Goal: Find specific page/section: Find specific page/section

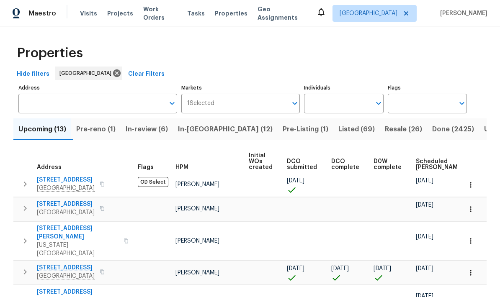
click at [132, 97] on input "Address" at bounding box center [91, 104] width 146 height 20
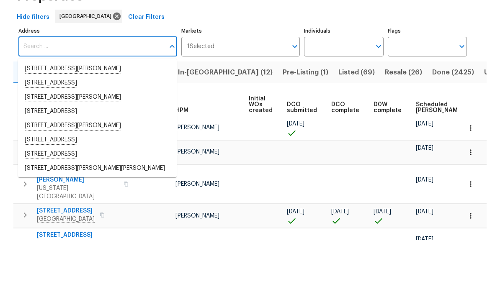
click at [345, 94] on input "Individuals" at bounding box center [337, 104] width 67 height 20
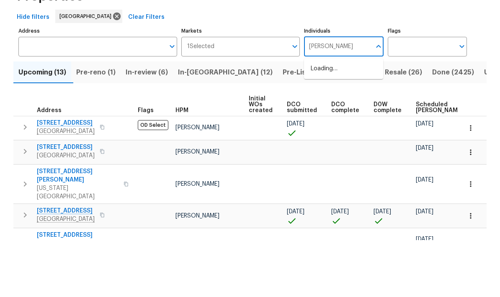
type input "Stephen lacy"
click at [322, 121] on input "checkbox" at bounding box center [320, 130] width 18 height 18
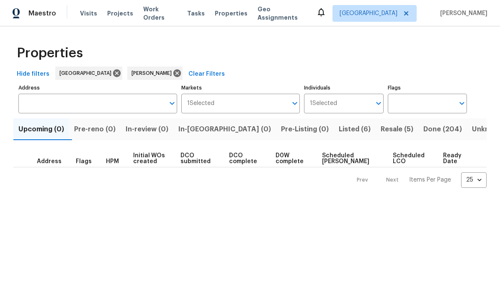
click at [380, 132] on span "Resale (5)" at bounding box center [396, 129] width 33 height 12
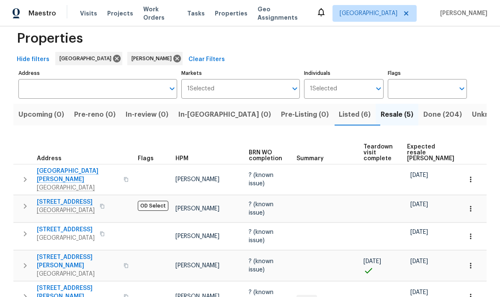
scroll to position [33, 0]
click at [339, 109] on span "Listed (6)" at bounding box center [355, 115] width 32 height 12
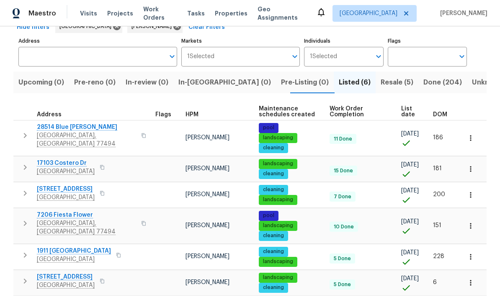
scroll to position [46, 0]
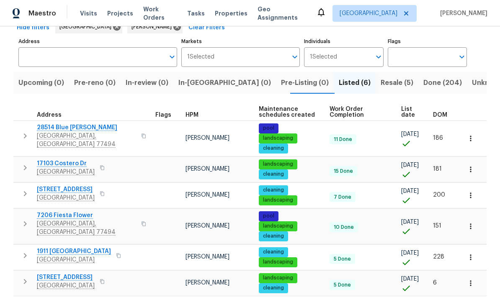
click at [475, 279] on button "button" at bounding box center [470, 283] width 18 height 18
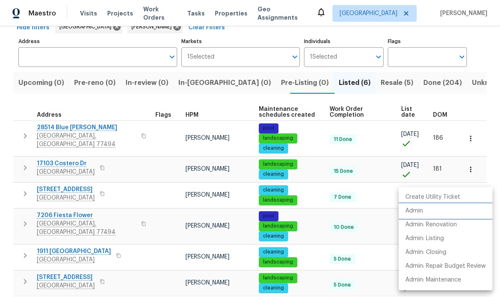
click at [422, 209] on p "Admin" at bounding box center [414, 211] width 18 height 9
click at [131, 105] on div at bounding box center [250, 148] width 500 height 297
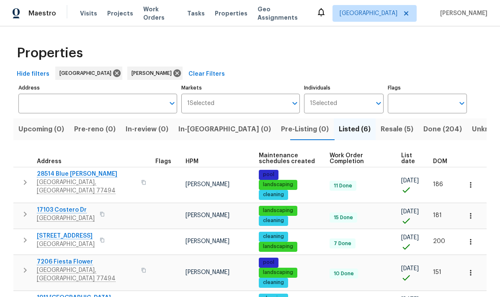
scroll to position [0, 0]
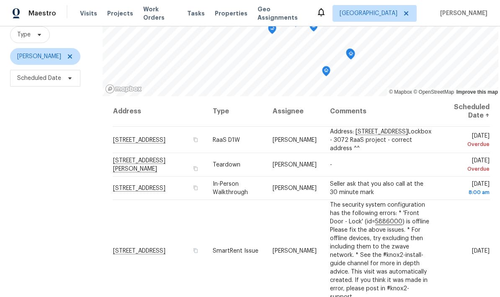
scroll to position [-4, 0]
click at [226, 13] on span "Properties" at bounding box center [231, 13] width 33 height 8
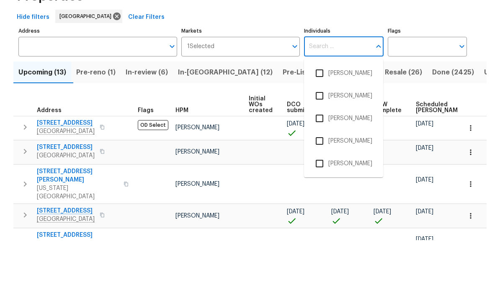
click at [282, 67] on div "Hide filters Houston Clear Filters" at bounding box center [249, 74] width 473 height 15
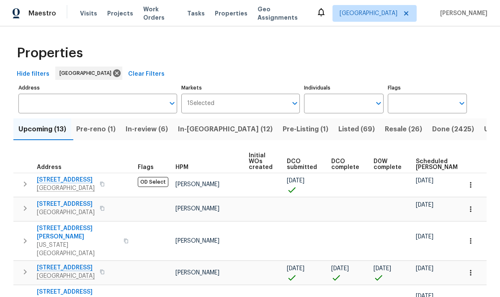
click at [80, 176] on span "4727 Wilbury Heights Dr" at bounding box center [66, 180] width 58 height 8
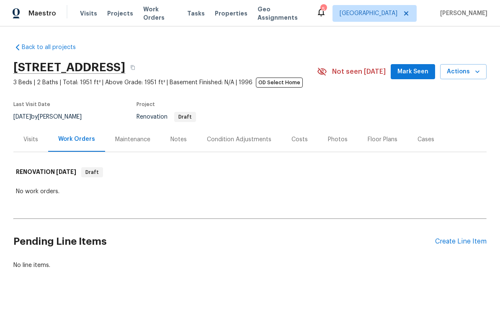
click at [248, 140] on div "Condition Adjustments" at bounding box center [239, 139] width 64 height 8
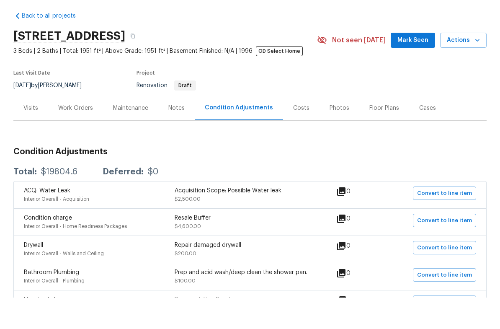
click at [175, 135] on div "Notes" at bounding box center [176, 139] width 16 height 8
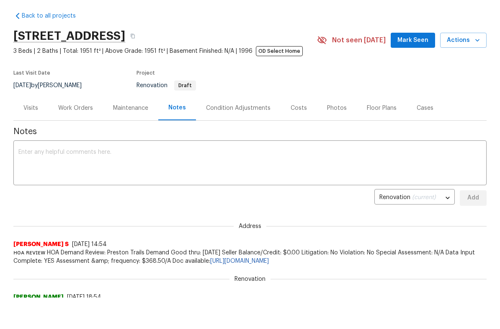
click at [334, 127] on div "Photos" at bounding box center [337, 139] width 40 height 25
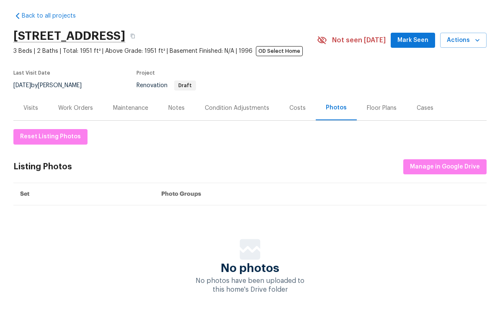
click at [173, 135] on div "Notes" at bounding box center [176, 139] width 16 height 8
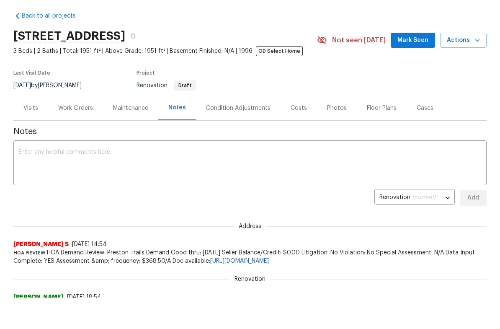
click at [79, 135] on div "Work Orders" at bounding box center [75, 139] width 35 height 8
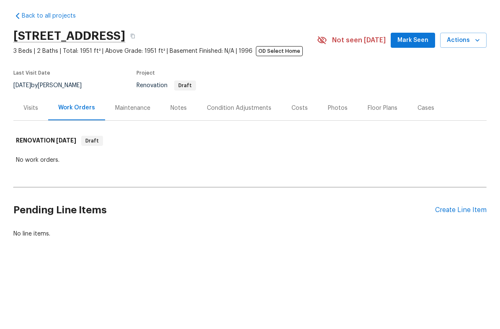
click at [179, 135] on div "Notes" at bounding box center [178, 139] width 16 height 8
